Goal: Check status: Check status

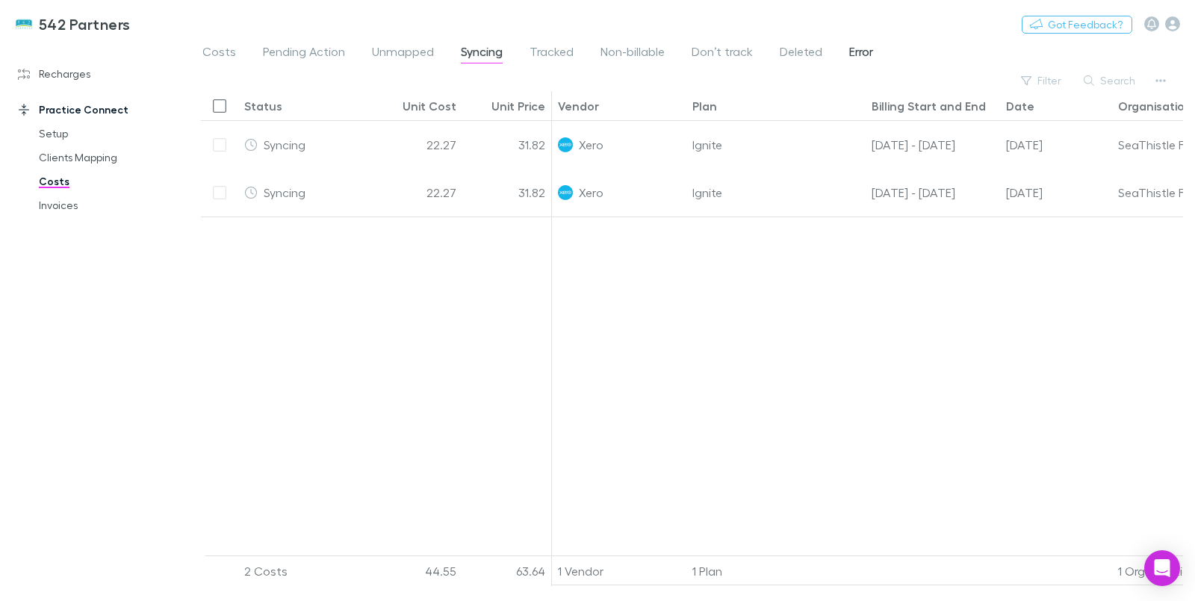
click at [856, 46] on span "Error" at bounding box center [861, 53] width 24 height 19
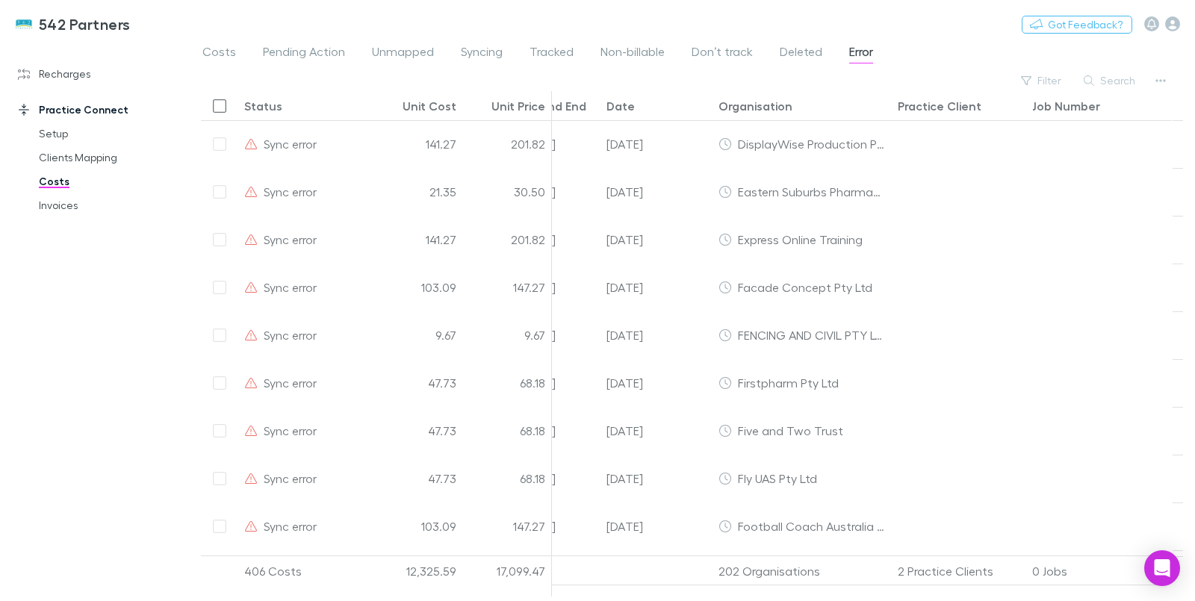
scroll to position [205, 400]
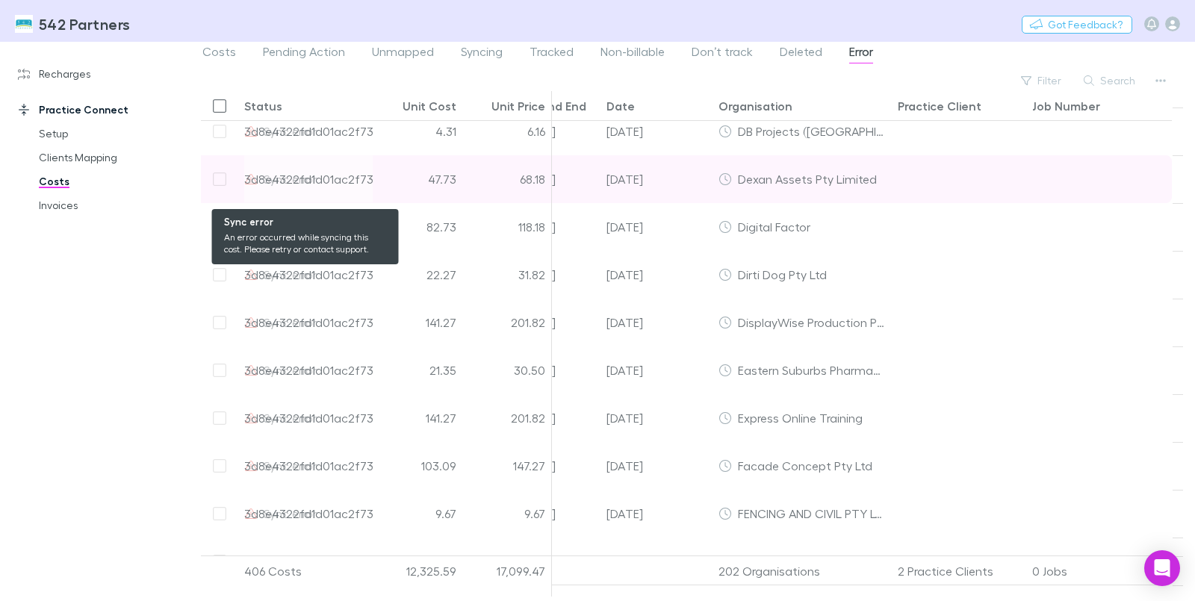
click at [353, 183] on div "3d8e4322fd1d01ac2f736ee8-123" at bounding box center [332, 178] width 177 height 47
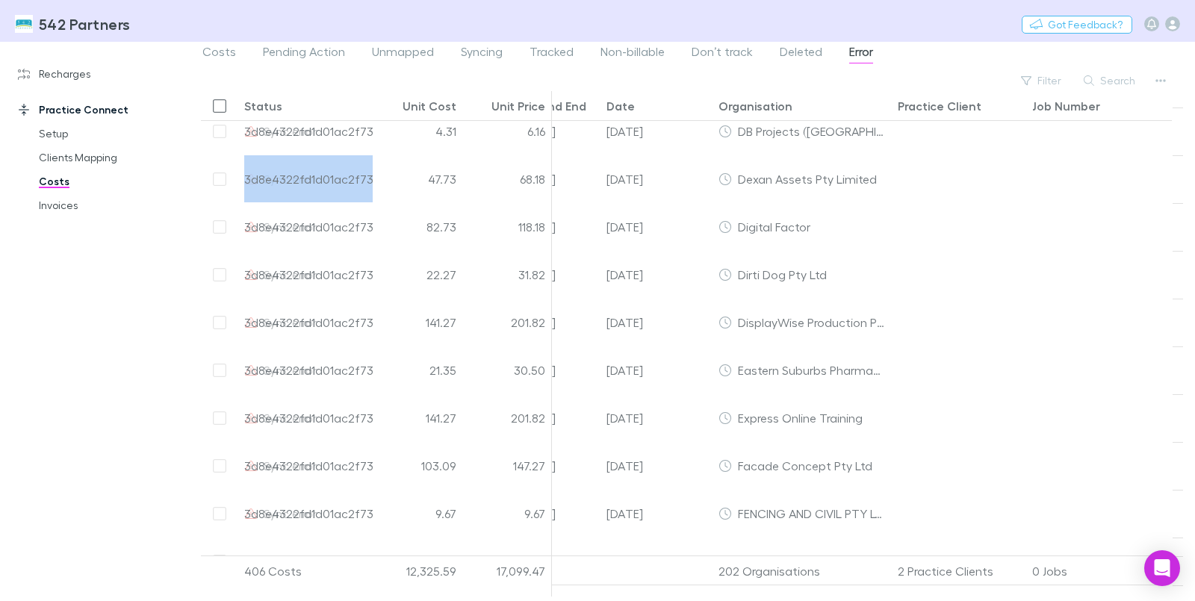
click at [99, 290] on div "Recharges Setup Vendors Migration Imports Charges Mapping Connections Billing I…" at bounding box center [100, 318] width 200 height 542
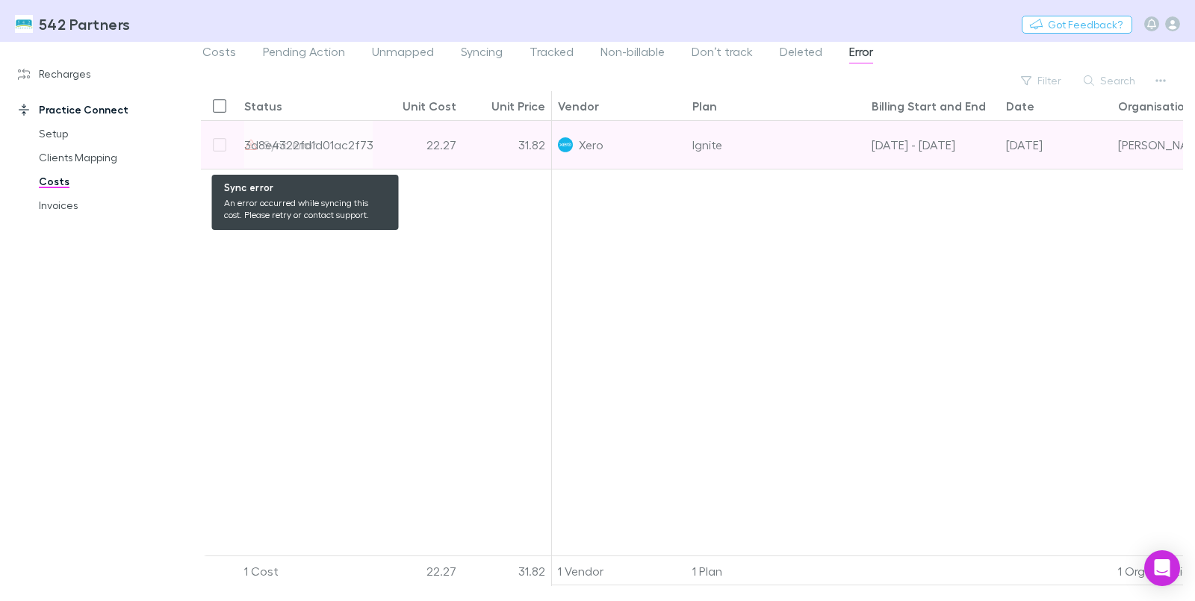
click at [365, 143] on div "3d8e4322fd1d01ac2f736ee8-36" at bounding box center [330, 144] width 173 height 47
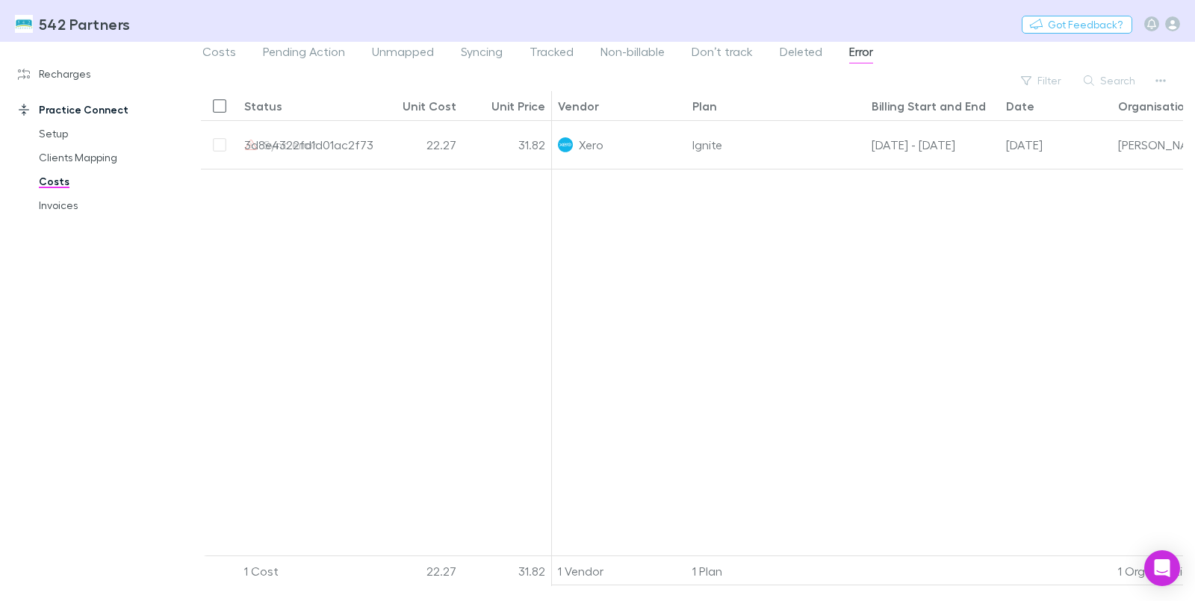
click at [444, 246] on div at bounding box center [376, 368] width 351 height 398
click at [471, 49] on span "Syncing" at bounding box center [482, 53] width 42 height 19
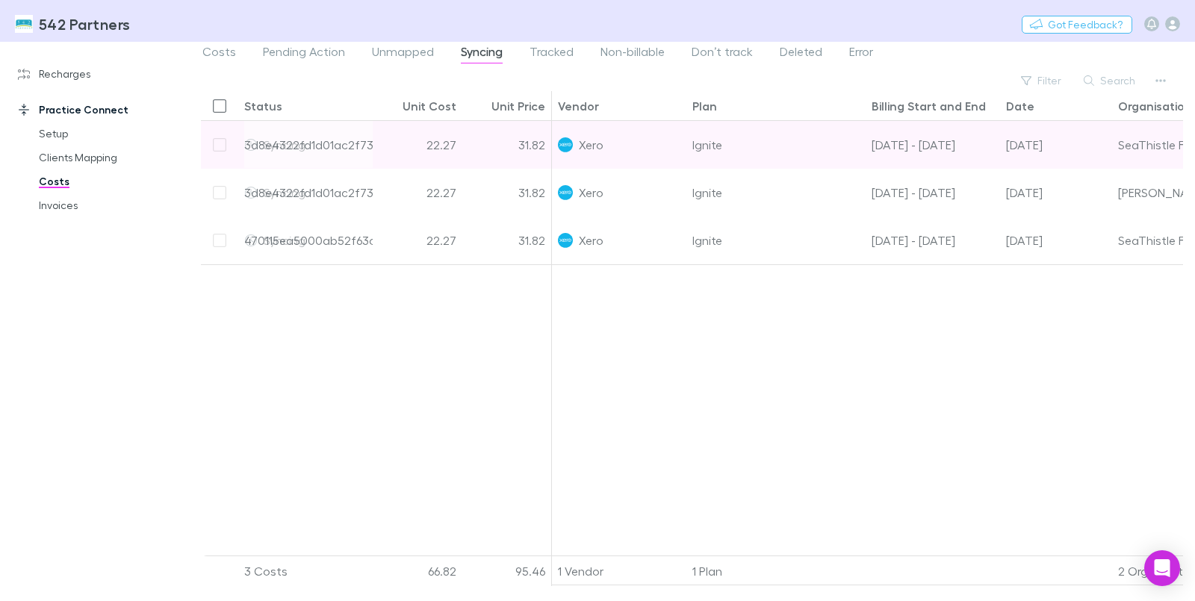
click at [391, 140] on div "22.27" at bounding box center [418, 145] width 90 height 48
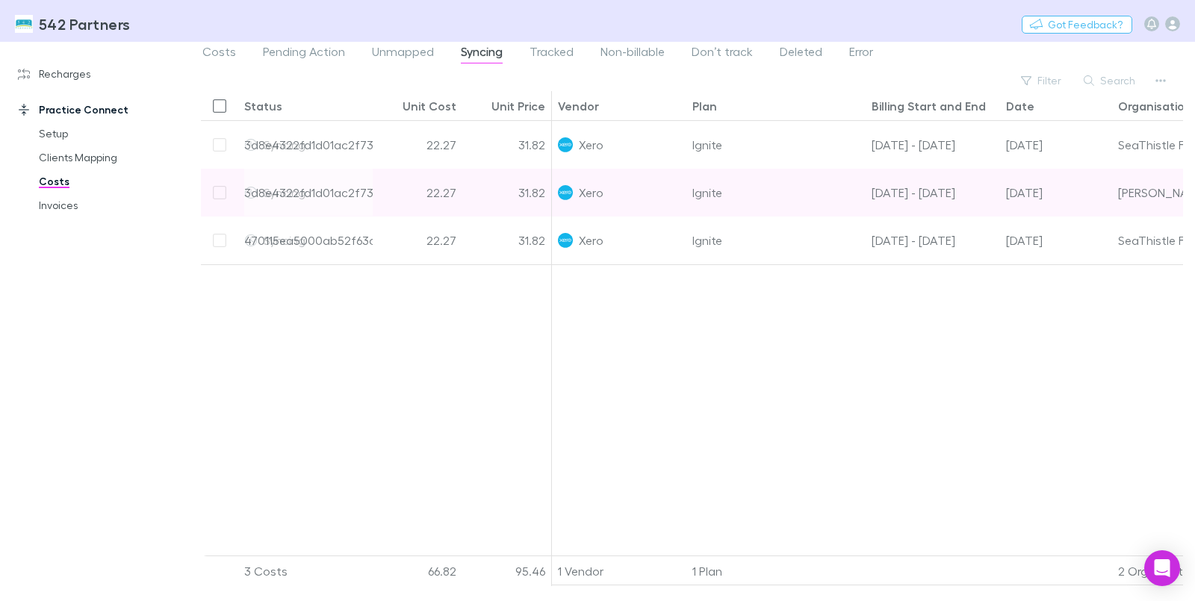
click at [400, 196] on div "22.27" at bounding box center [418, 193] width 90 height 48
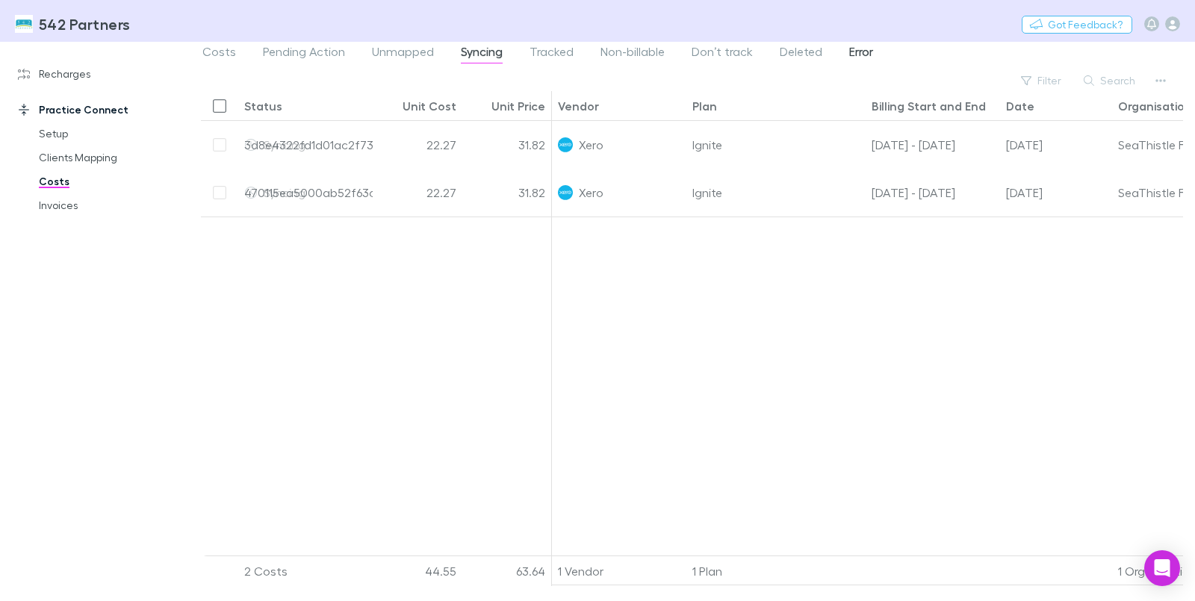
click at [858, 53] on span "Error" at bounding box center [861, 53] width 24 height 19
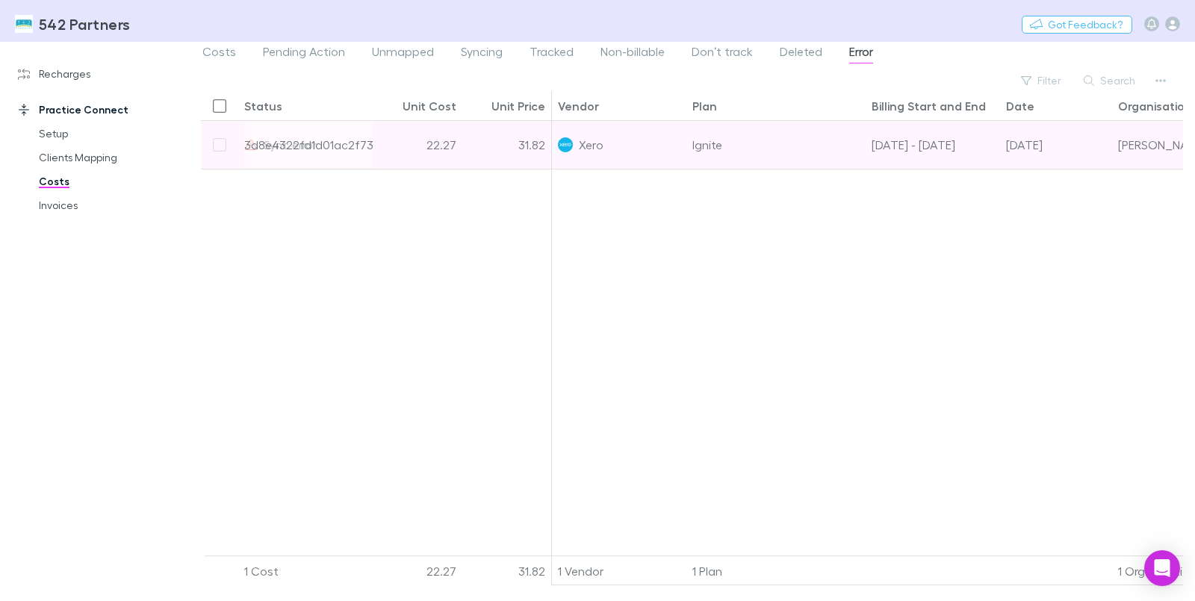
click at [409, 145] on div "22.27" at bounding box center [418, 145] width 90 height 48
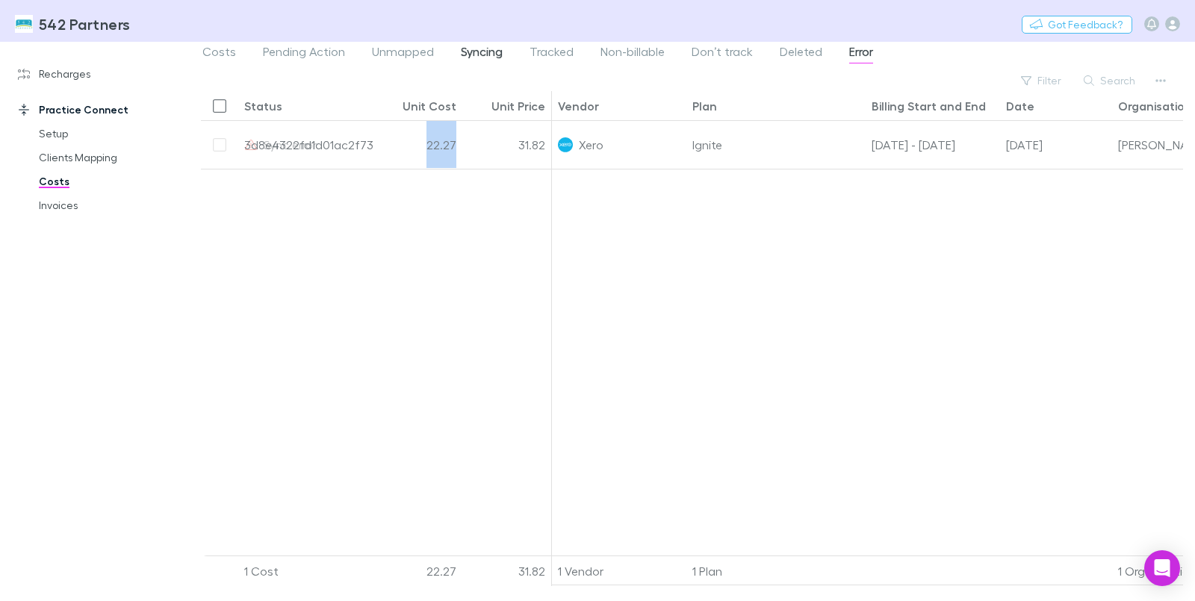
click at [497, 55] on span "Syncing" at bounding box center [482, 53] width 42 height 19
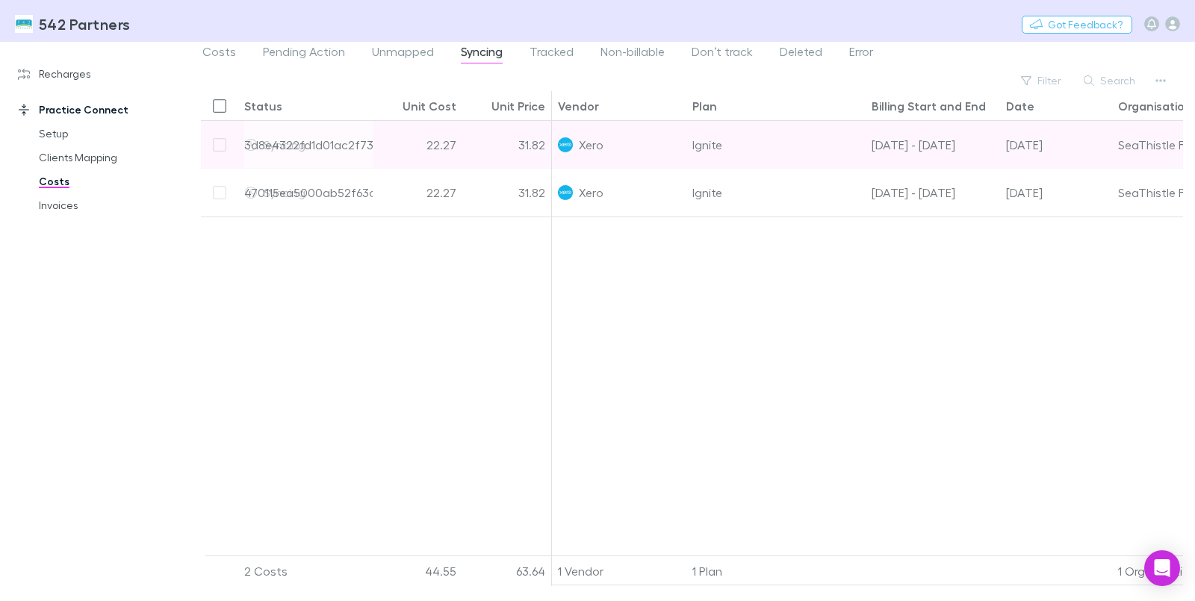
click at [388, 148] on div "22.27" at bounding box center [418, 145] width 90 height 48
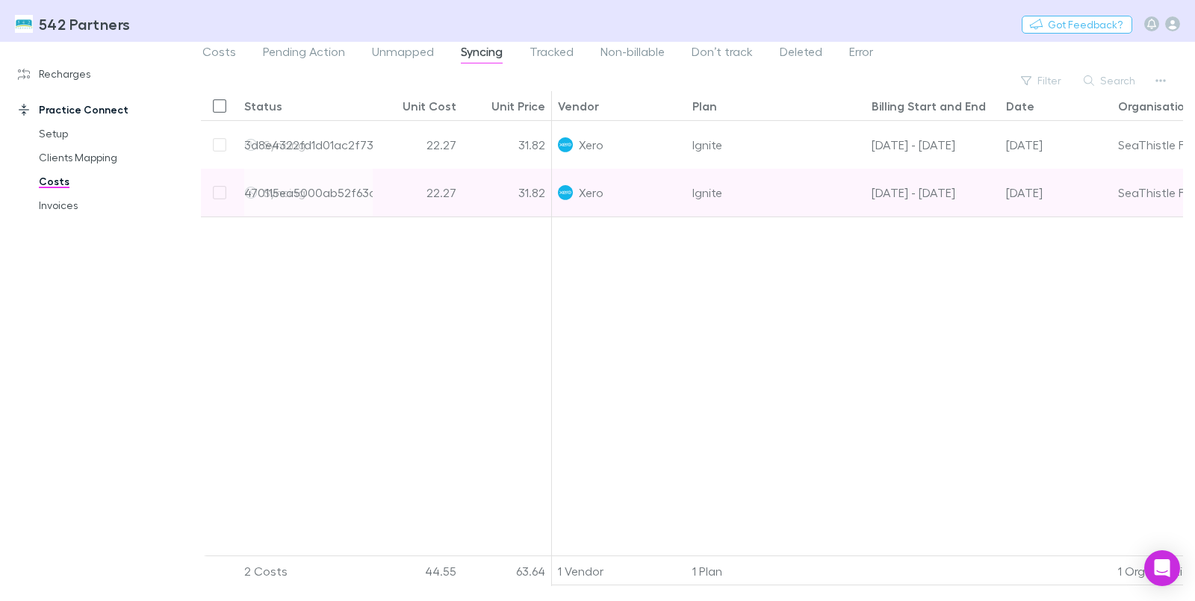
click at [391, 190] on div "22.27" at bounding box center [418, 193] width 90 height 48
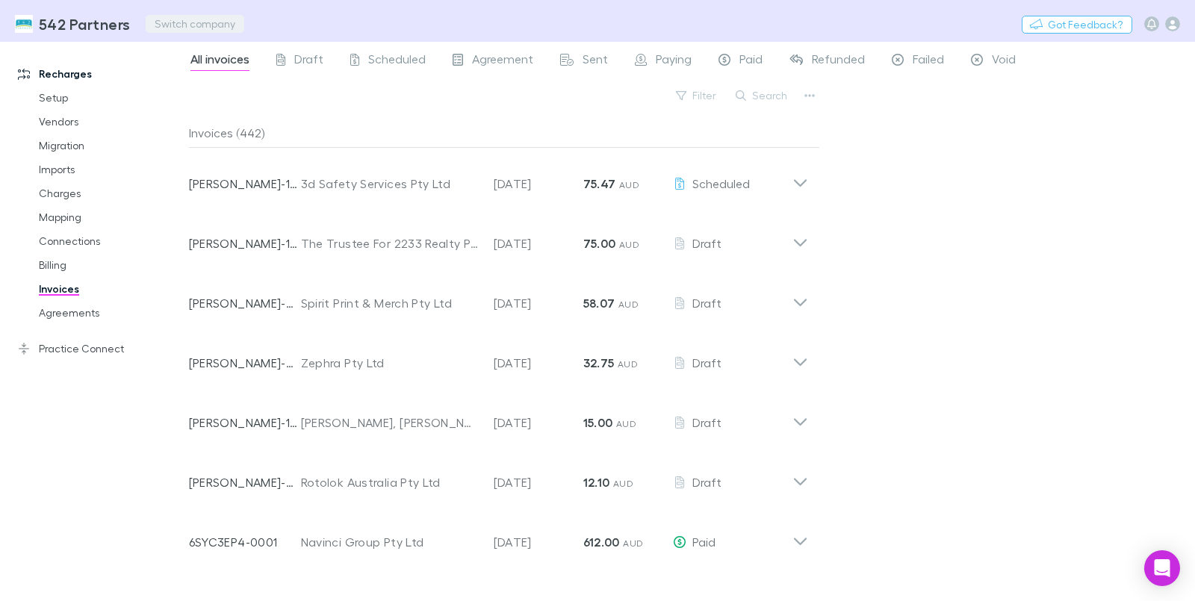
click at [173, 19] on button "Switch company" at bounding box center [195, 24] width 99 height 18
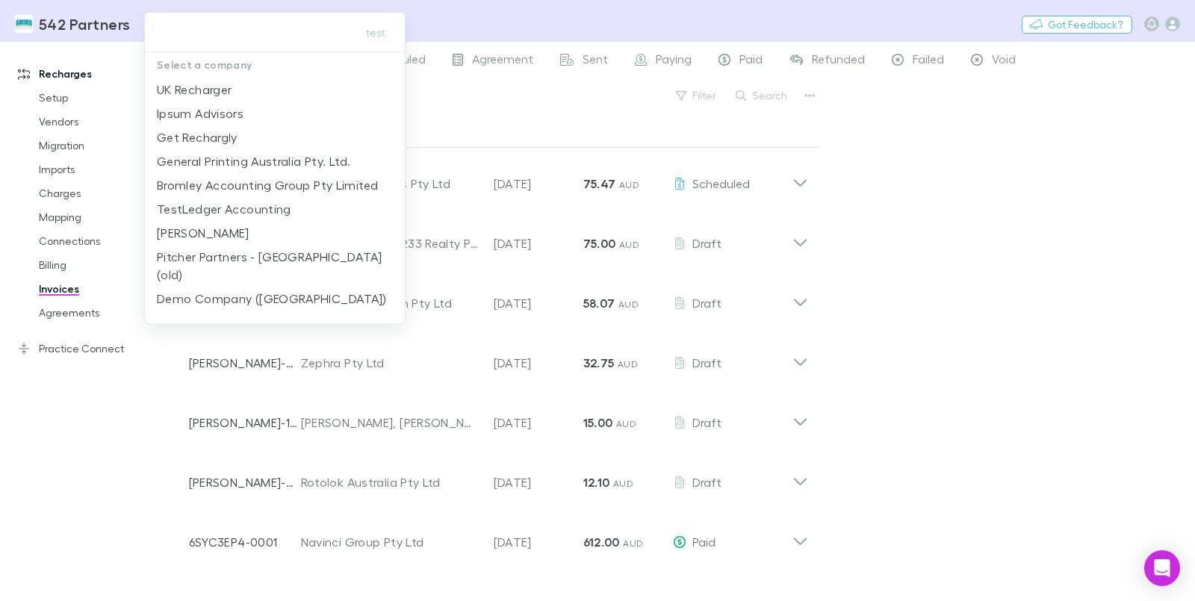
click at [1191, 43] on div at bounding box center [597, 300] width 1195 height 601
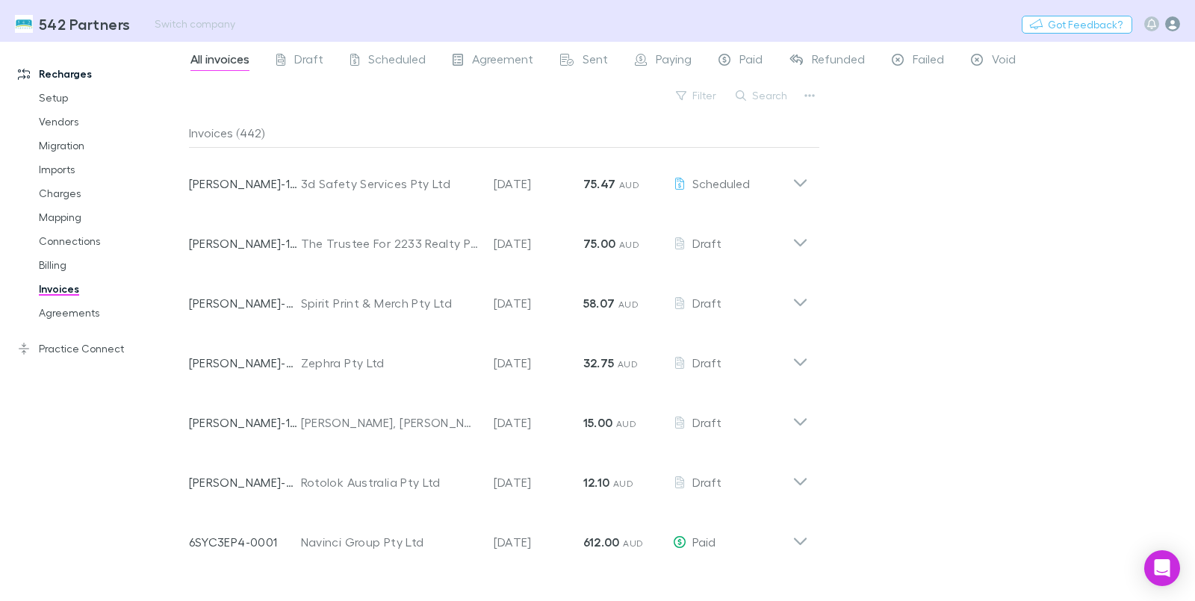
click at [1173, 28] on icon "button" at bounding box center [1172, 23] width 15 height 15
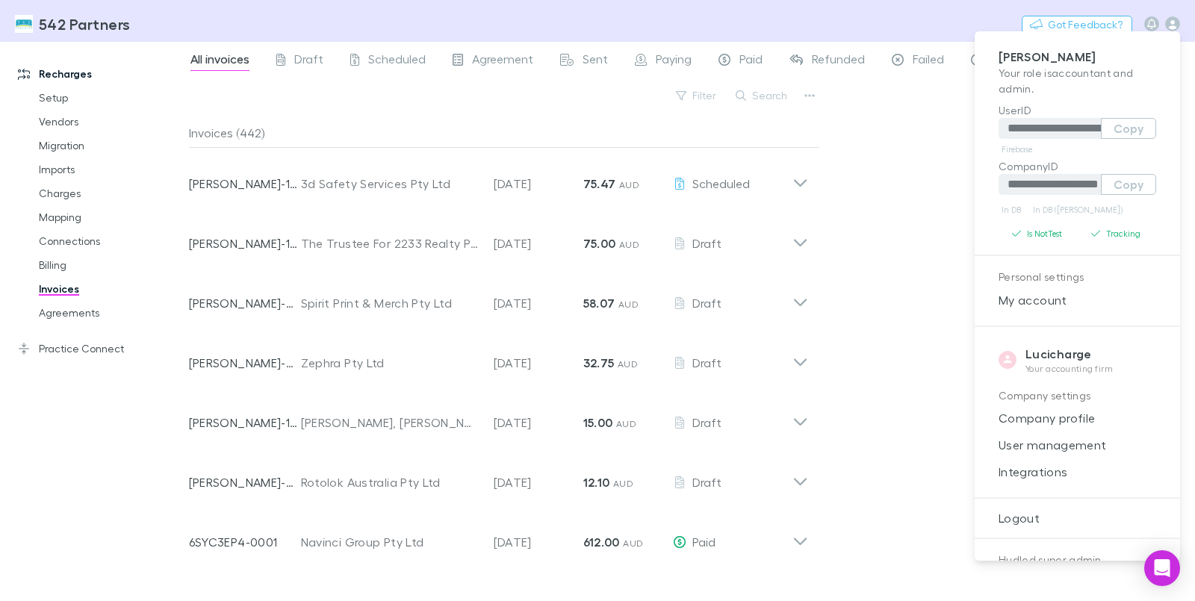
scroll to position [155, 0]
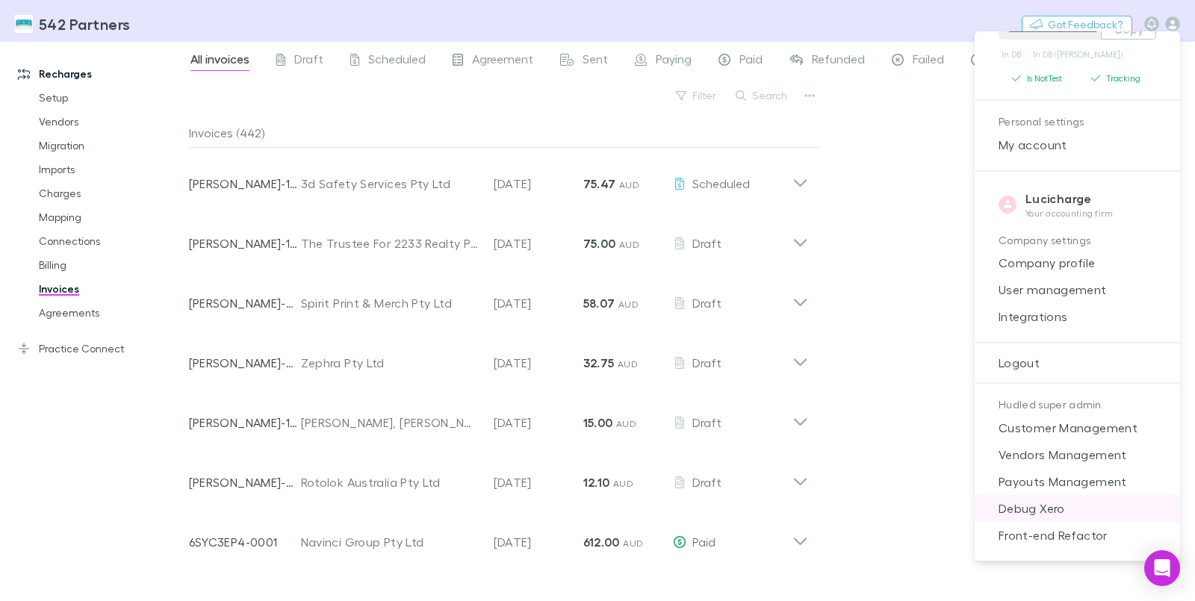
click at [1079, 503] on span "Debug Xero" at bounding box center [1078, 509] width 182 height 18
select select "****"
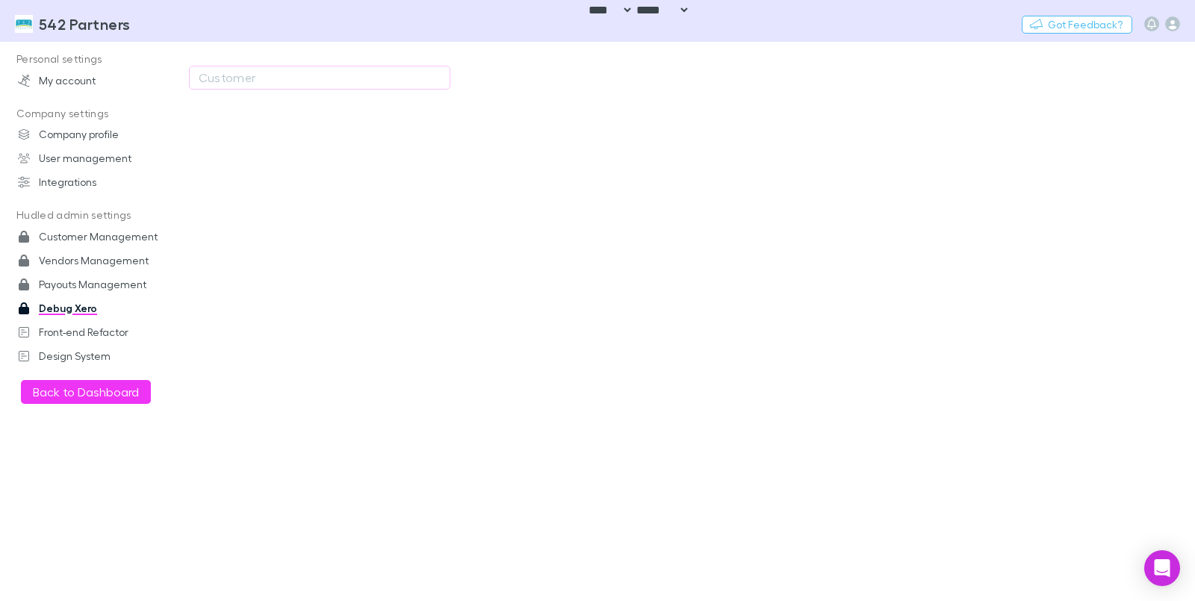
click at [388, 90] on div "Customer" at bounding box center [319, 84] width 261 height 36
click at [373, 72] on div "Customer" at bounding box center [320, 78] width 242 height 18
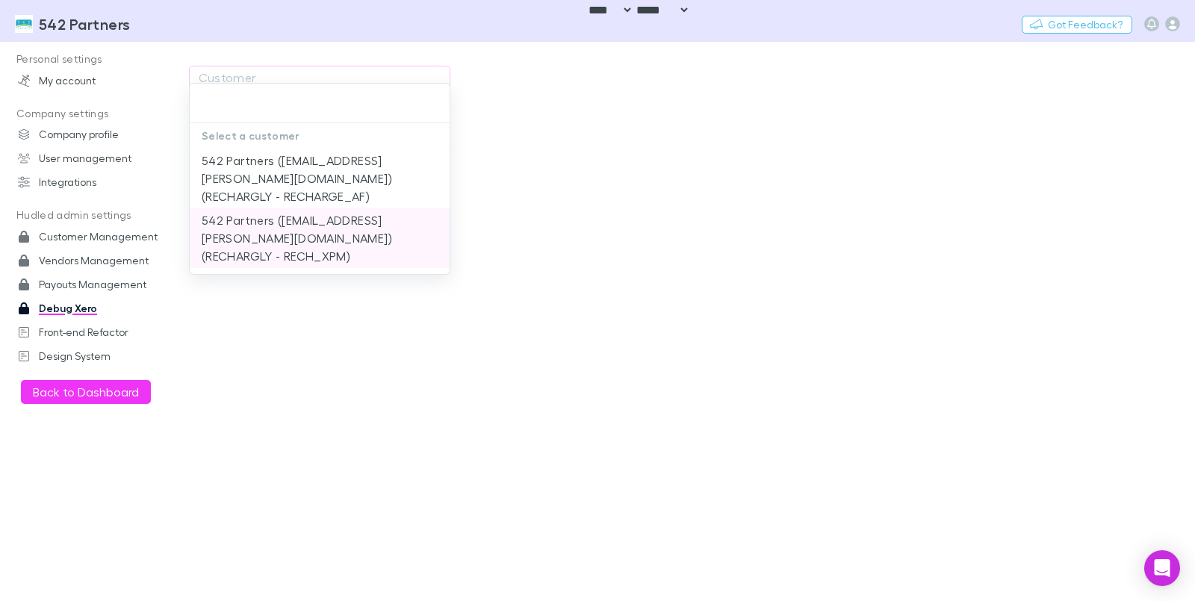
click at [332, 237] on li "542 Partners ([EMAIL_ADDRESS][PERSON_NAME][DOMAIN_NAME]) (RECHARGLY - RECH_XPM)" at bounding box center [320, 238] width 260 height 60
type input "**********"
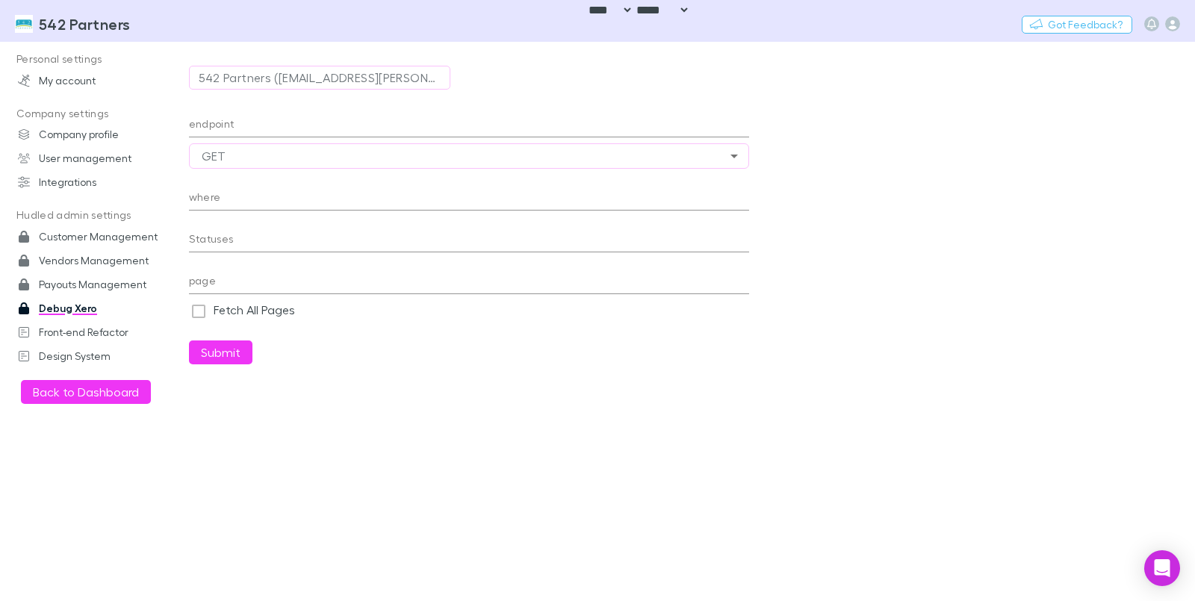
click at [357, 129] on input "endpoint" at bounding box center [469, 126] width 560 height 24
click at [353, 111] on div "endpoint" at bounding box center [469, 120] width 560 height 36
click at [341, 117] on input "endpoint" at bounding box center [469, 126] width 560 height 24
click at [327, 131] on input "endpoint" at bounding box center [469, 126] width 560 height 24
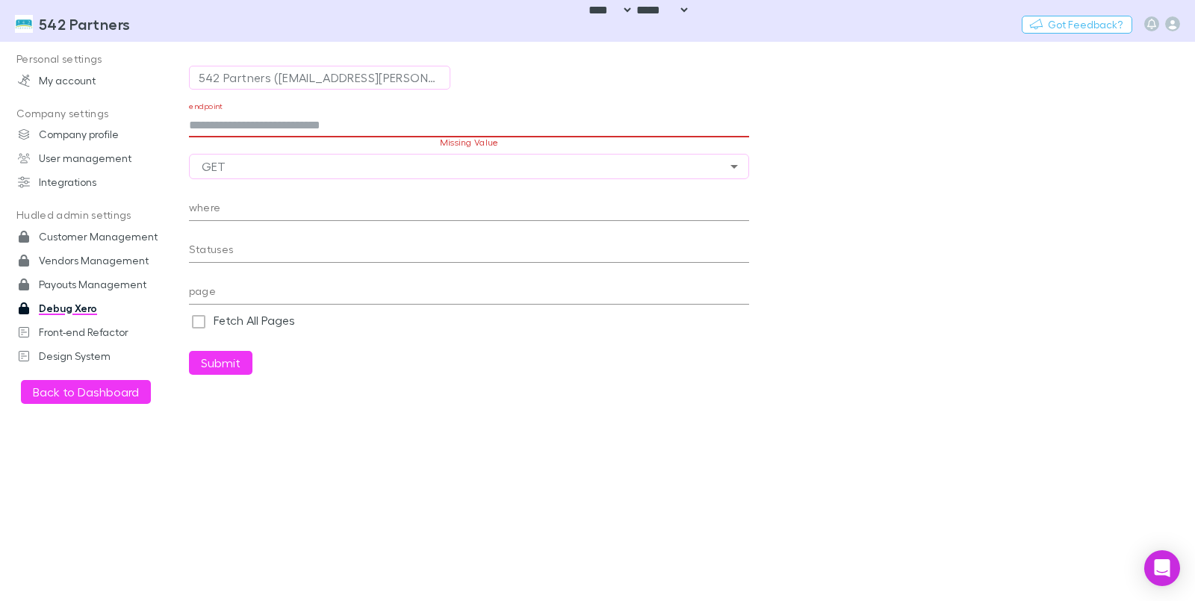
paste input "**********"
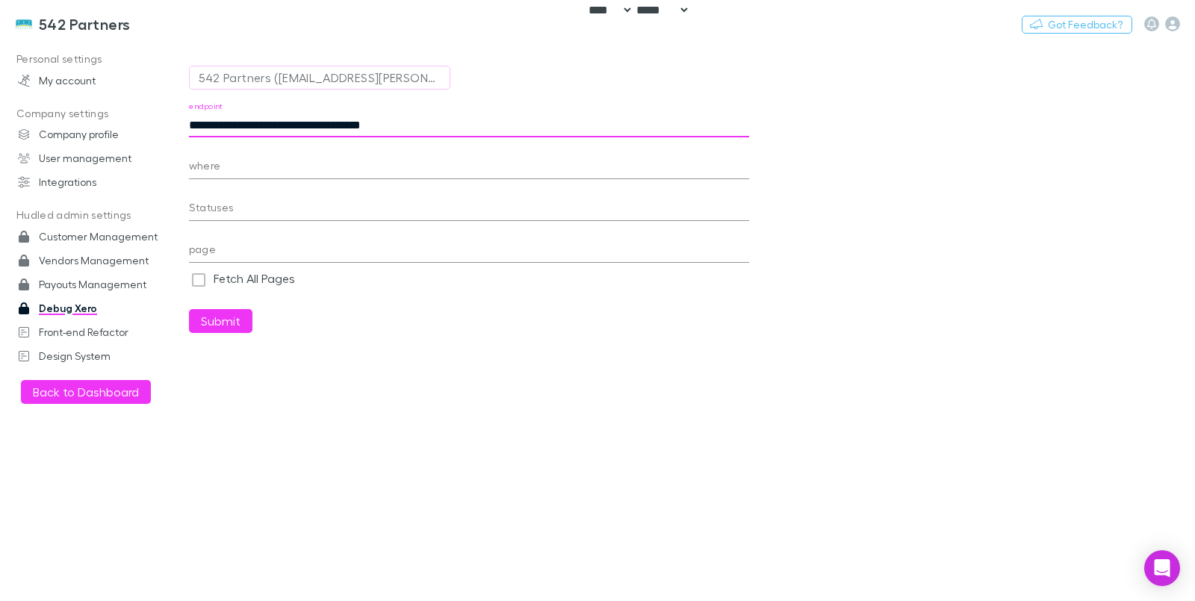
paste input "text"
click at [223, 319] on button "Submit" at bounding box center [220, 321] width 63 height 24
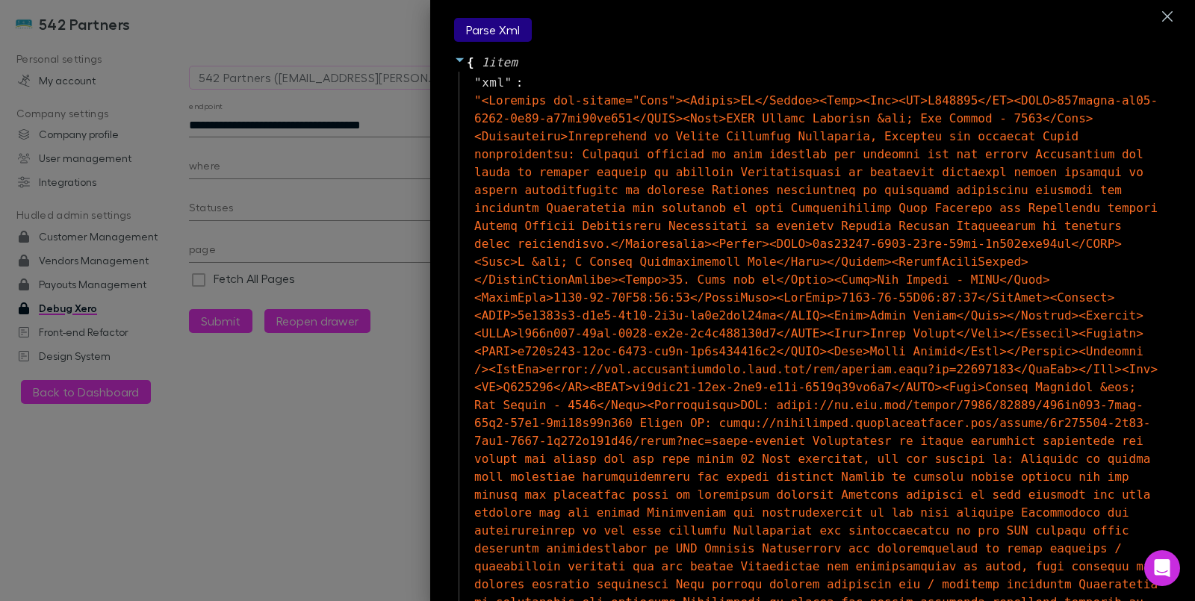
click at [489, 37] on button "Parse Xml" at bounding box center [493, 30] width 78 height 24
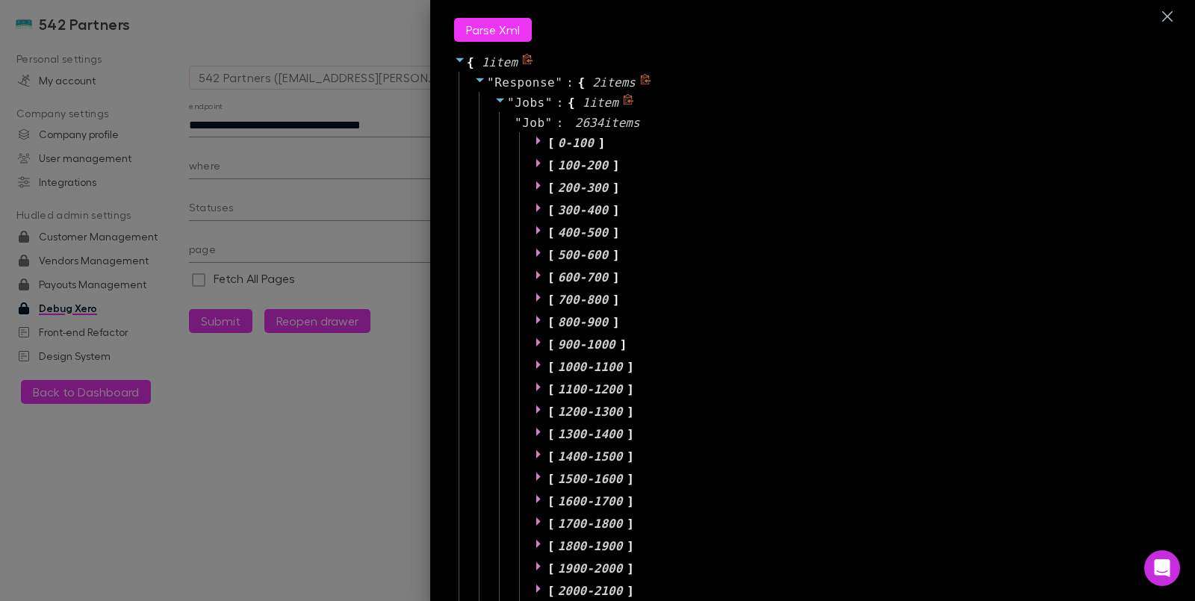
click at [626, 105] on icon at bounding box center [629, 99] width 10 height 10
click at [317, 127] on div at bounding box center [597, 300] width 1195 height 601
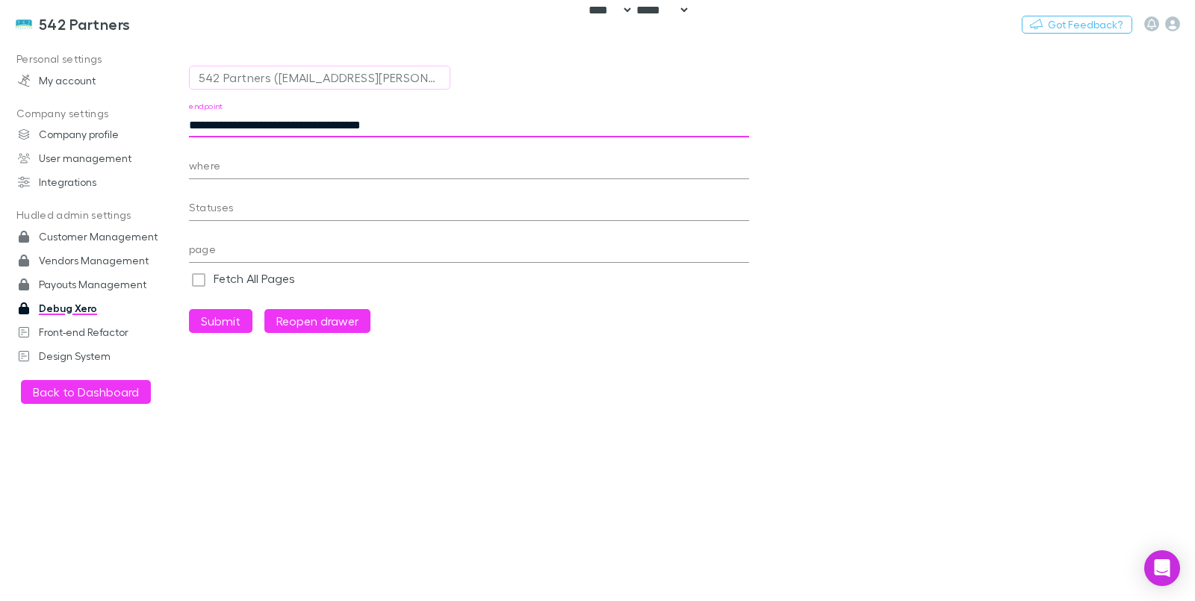
click at [331, 125] on input "**********" at bounding box center [469, 126] width 560 height 24
click at [211, 306] on div "**********" at bounding box center [469, 218] width 560 height 232
click at [214, 318] on button "Submit" at bounding box center [220, 321] width 63 height 24
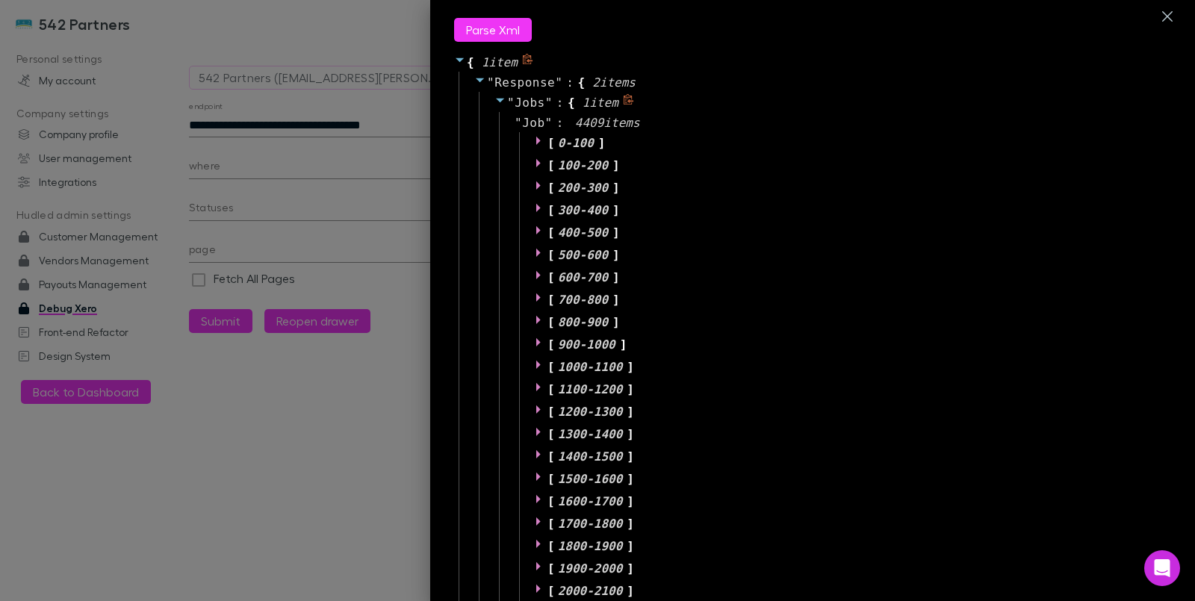
click at [624, 103] on icon at bounding box center [629, 99] width 10 height 10
click at [583, 97] on span "1 item" at bounding box center [601, 103] width 36 height 14
click at [624, 101] on icon at bounding box center [629, 99] width 10 height 10
click at [352, 123] on div at bounding box center [597, 300] width 1195 height 601
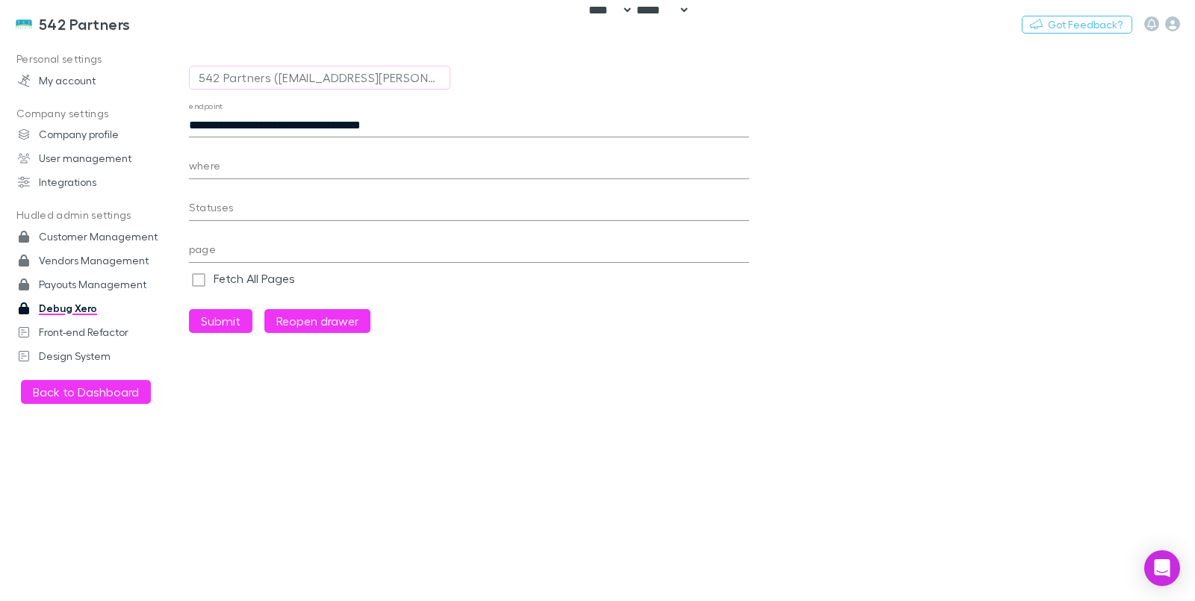
click at [303, 117] on input "**********" at bounding box center [469, 126] width 560 height 24
type input "**********"
click at [229, 325] on button "Submit" at bounding box center [220, 321] width 63 height 24
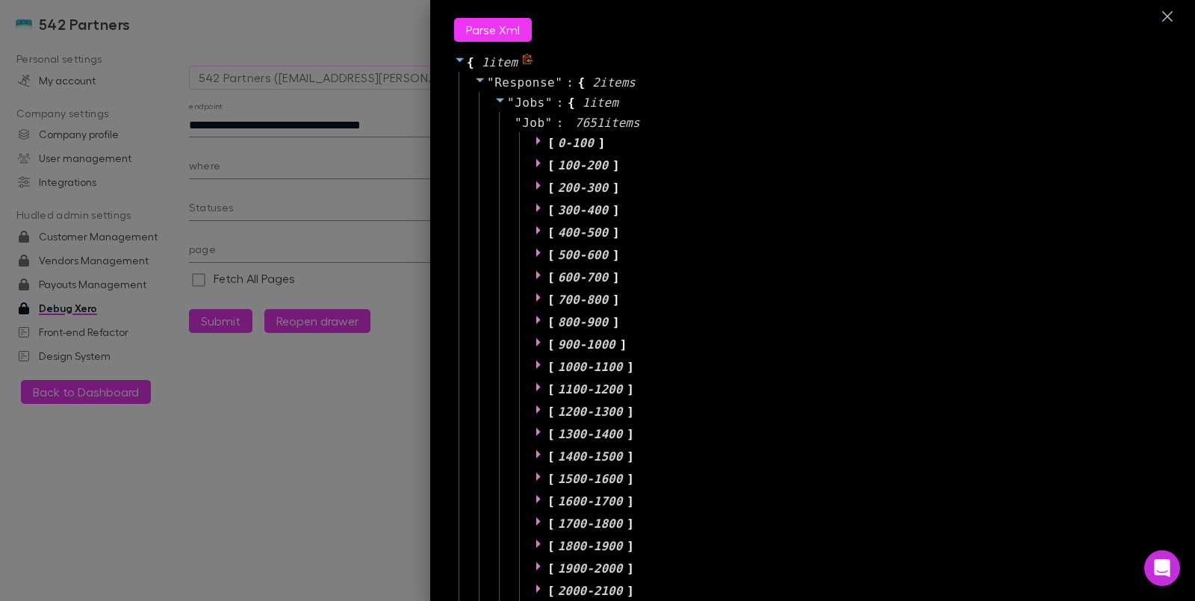
click at [626, 102] on icon at bounding box center [628, 99] width 11 height 11
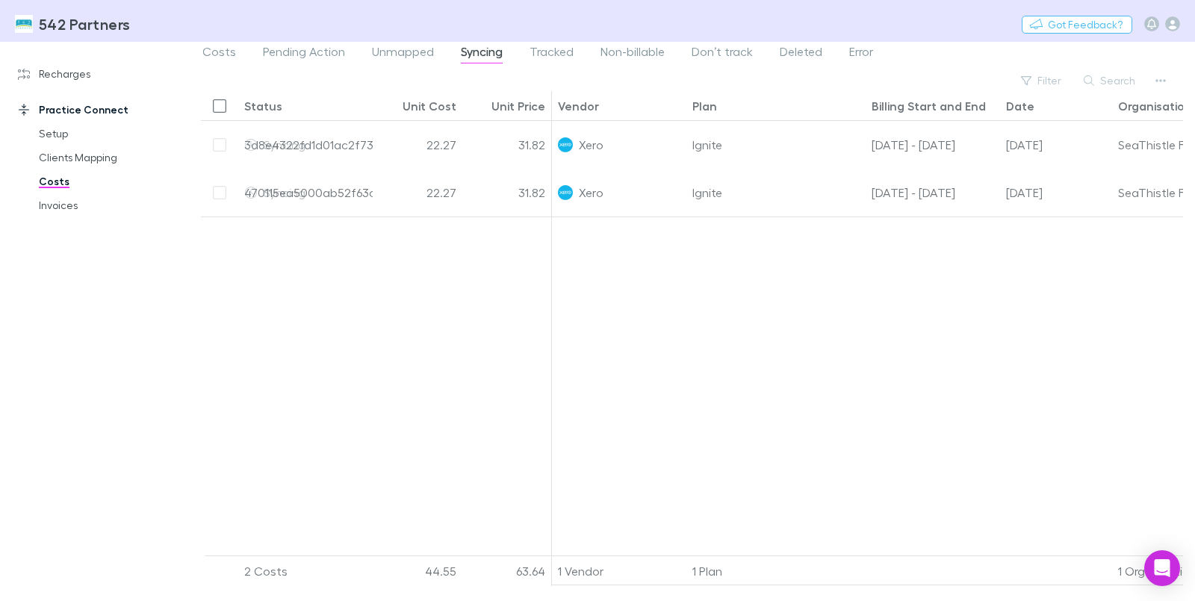
click at [455, 308] on div at bounding box center [376, 392] width 351 height 350
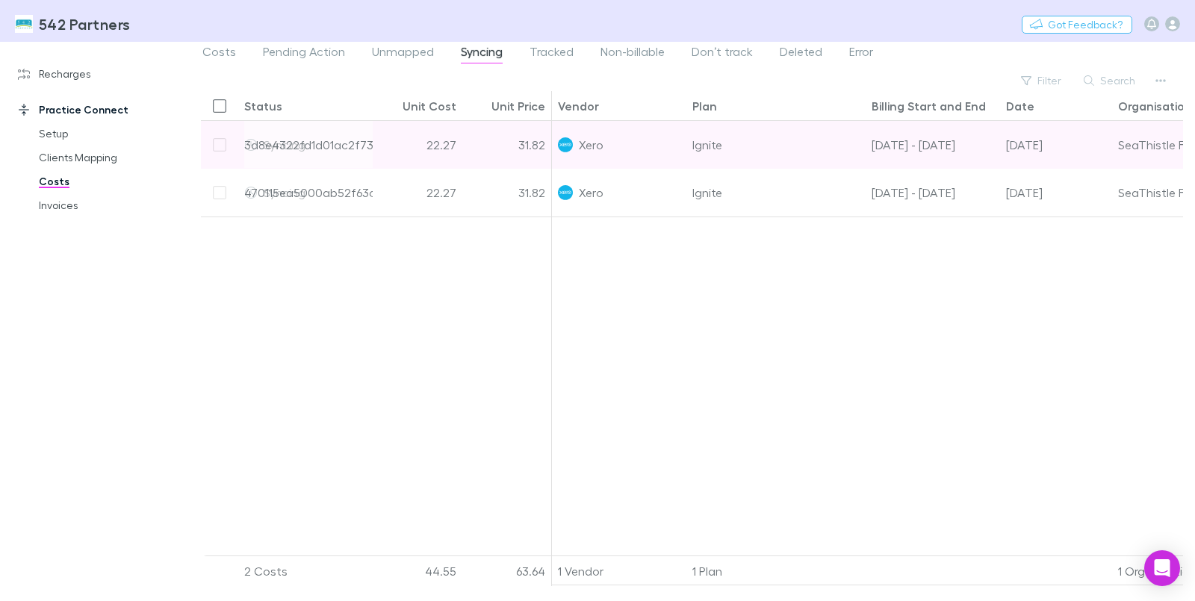
click at [479, 148] on div "31.82" at bounding box center [507, 145] width 90 height 48
click at [421, 154] on div "22.27" at bounding box center [418, 145] width 90 height 48
